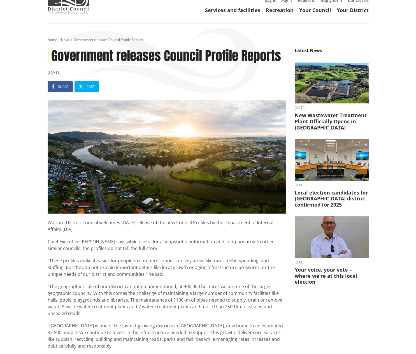
scroll to position [6, 0]
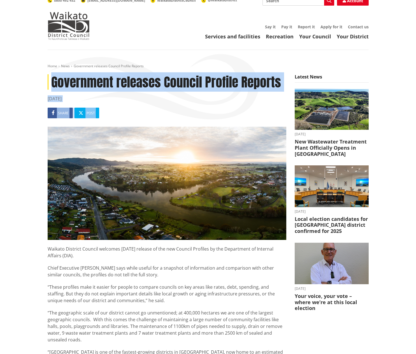
drag, startPoint x: 52, startPoint y: 74, endPoint x: 81, endPoint y: 219, distance: 147.4
click at [81, 219] on article "Government releases Council Profile Reports [DATE] Share Post Waikato District …" at bounding box center [167, 318] width 239 height 489
click at [49, 77] on h1 "Government releases Council Profile Reports" at bounding box center [167, 81] width 239 height 15
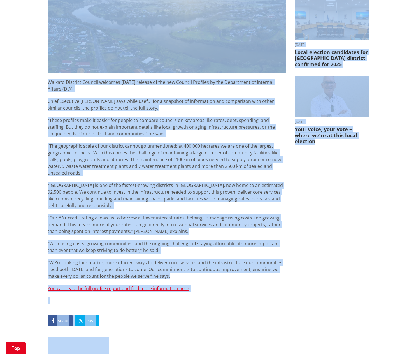
scroll to position [183, 0]
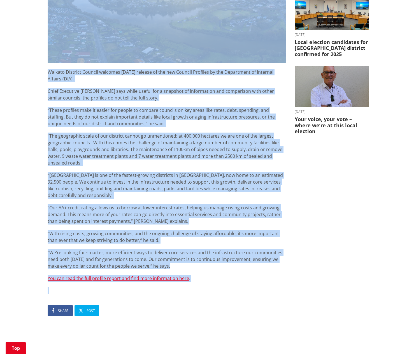
drag, startPoint x: 49, startPoint y: 70, endPoint x: 98, endPoint y: 292, distance: 227.5
click at [98, 292] on div "Home News Government releases Council Profile Reports Government releases Counc…" at bounding box center [207, 145] width 329 height 516
copy div "Loremipsum dolorsit Ametcon Adipisc Elitsed 45 Doei 3491 Tempo Inci Utlabor Etd…"
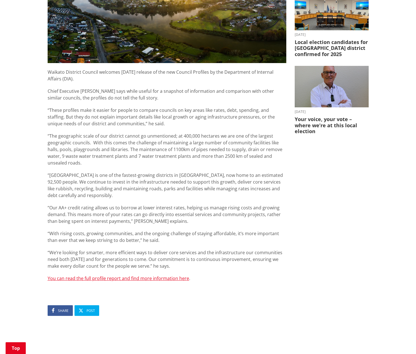
click at [167, 306] on ul "Share Post" at bounding box center [167, 310] width 239 height 11
click at [151, 278] on link "You can read the full profile report and find more information here" at bounding box center [118, 278] width 141 height 6
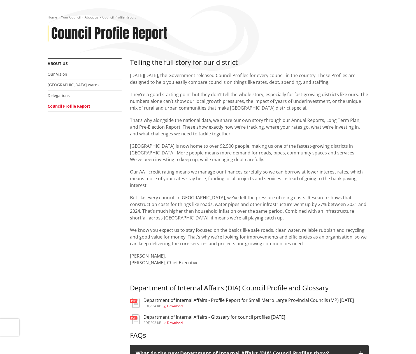
scroll to position [57, 0]
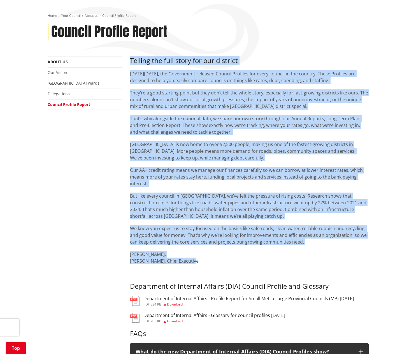
drag, startPoint x: 131, startPoint y: 60, endPoint x: 198, endPoint y: 260, distance: 210.2
click at [198, 260] on div "Telling the full story for our district On Thursday 31 July 2025, the Governmen…" at bounding box center [249, 167] width 239 height 220
copy div "Telling the full story for our district On Thursday 31 July 2025, the Governmen…"
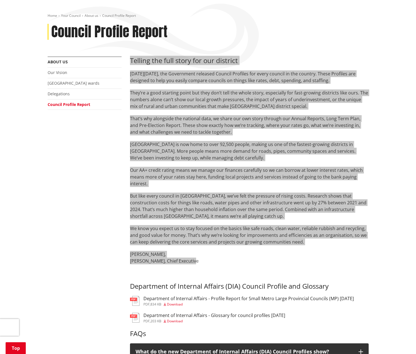
click at [226, 215] on p "But like every council in New Zealand, we’ve felt the pressure of rising costs.…" at bounding box center [249, 205] width 239 height 27
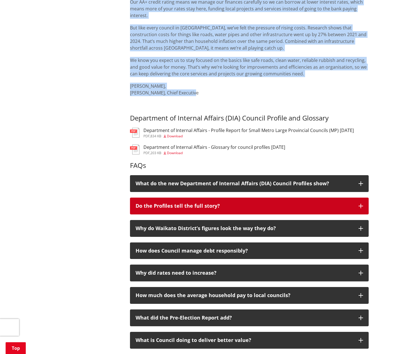
scroll to position [226, 0]
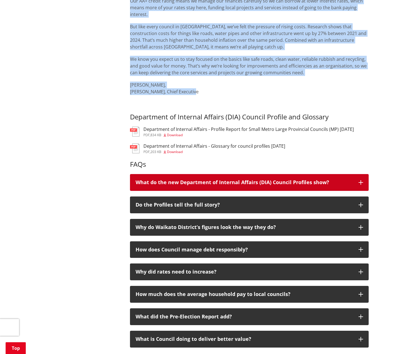
click at [361, 182] on icon "button" at bounding box center [360, 182] width 4 height 4
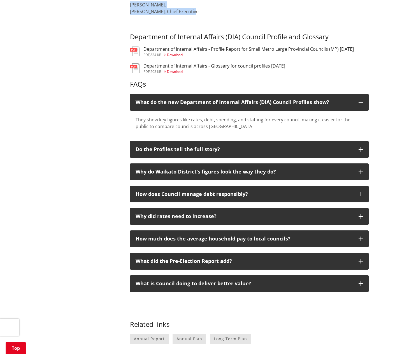
scroll to position [307, 0]
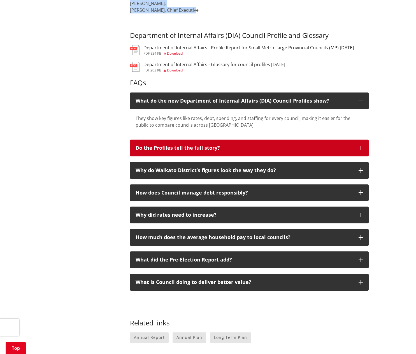
click at [362, 147] on icon "button" at bounding box center [360, 148] width 4 height 4
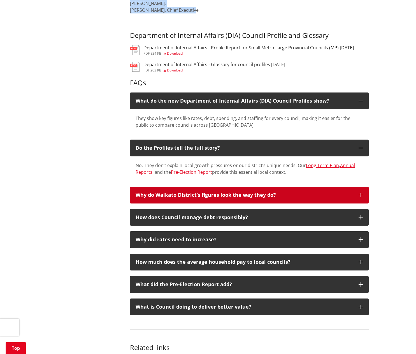
click at [362, 194] on icon "button" at bounding box center [360, 195] width 4 height 4
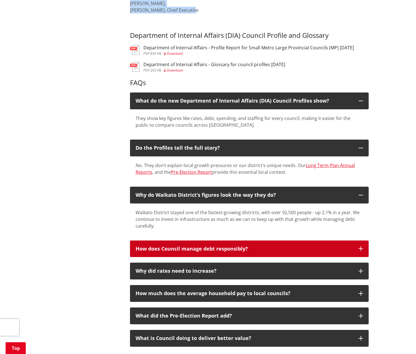
click at [360, 246] on icon "button" at bounding box center [360, 248] width 4 height 4
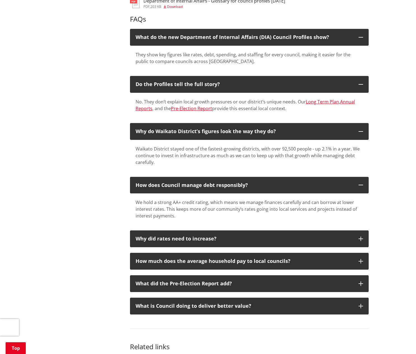
scroll to position [374, 0]
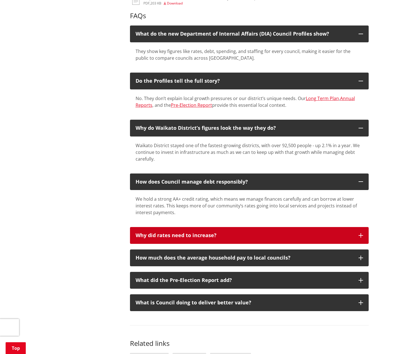
click at [363, 232] on button "Why did rates need to increase?" at bounding box center [249, 235] width 239 height 17
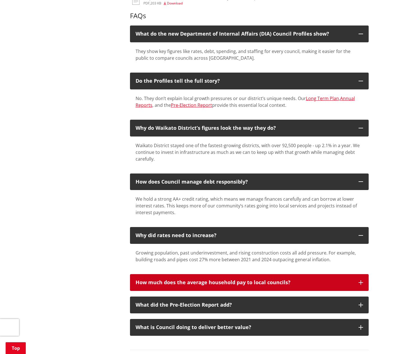
click at [361, 283] on button "How much does the average household pay to local councils?" at bounding box center [249, 282] width 239 height 17
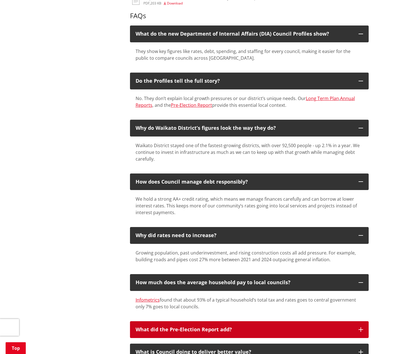
click at [360, 327] on icon "button" at bounding box center [360, 329] width 4 height 4
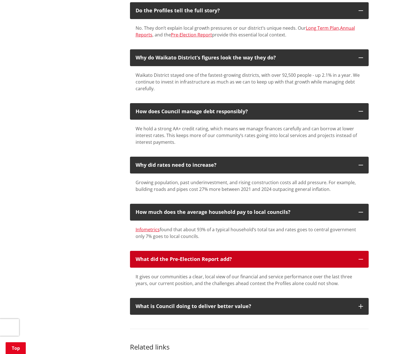
scroll to position [450, 0]
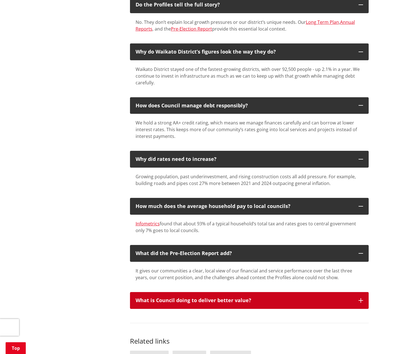
click at [362, 298] on icon "button" at bounding box center [360, 300] width 4 height 4
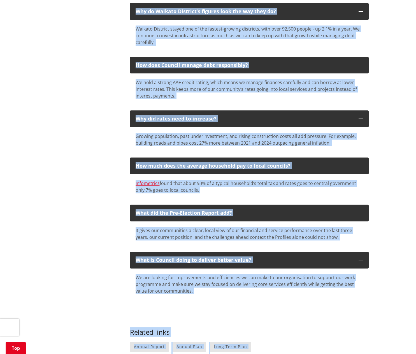
scroll to position [543, 0]
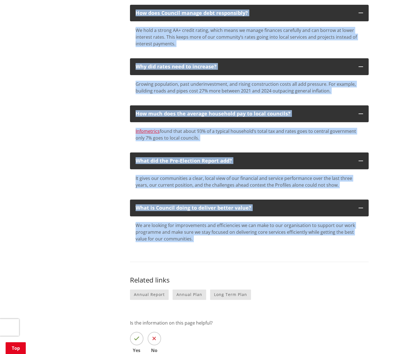
drag, startPoint x: 130, startPoint y: 35, endPoint x: 195, endPoint y: 255, distance: 229.2
copy div "FAQs What do the new Department of Internal Affairs (DIA) Council Profiles show…"
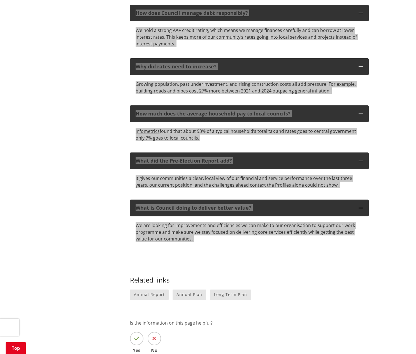
click at [218, 263] on nav "Related links Annual Report Annual Plan Long Term Plan" at bounding box center [249, 282] width 239 height 41
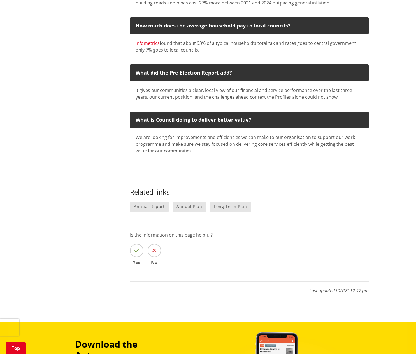
scroll to position [631, 0]
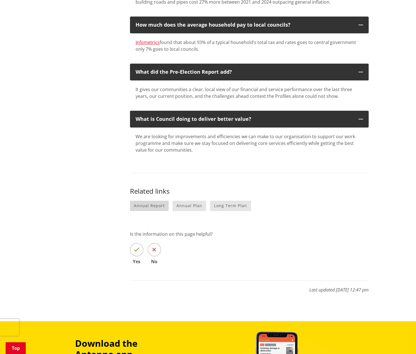
click at [158, 202] on link "Annual Report" at bounding box center [149, 205] width 39 height 10
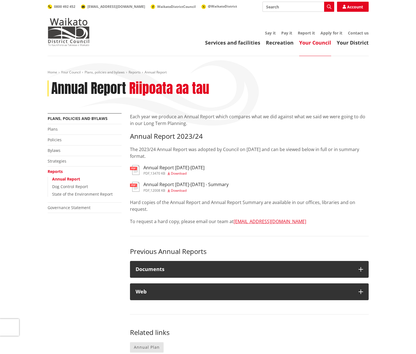
click at [181, 174] on span "Download" at bounding box center [179, 173] width 16 height 5
